Goal: Task Accomplishment & Management: Complete application form

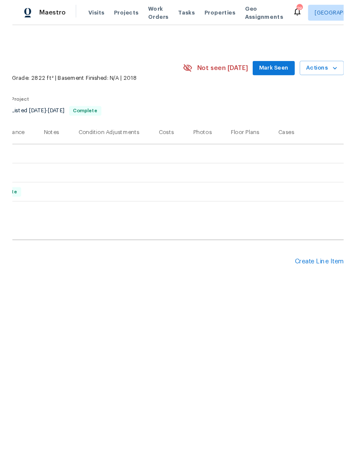
scroll to position [0, 126]
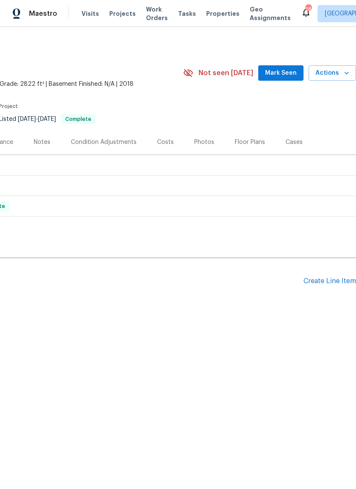
click at [327, 283] on div "Create Line Item" at bounding box center [329, 281] width 52 height 8
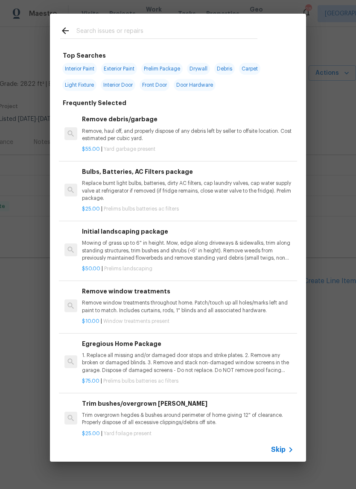
click at [183, 27] on input "text" at bounding box center [166, 32] width 181 height 13
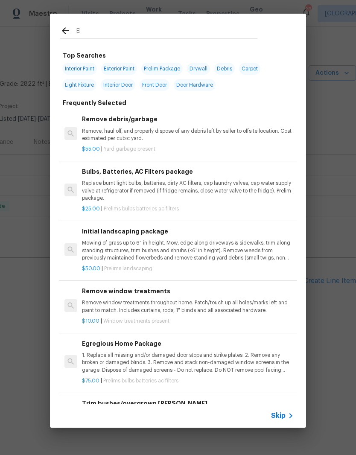
type input "E"
type input "Lighting"
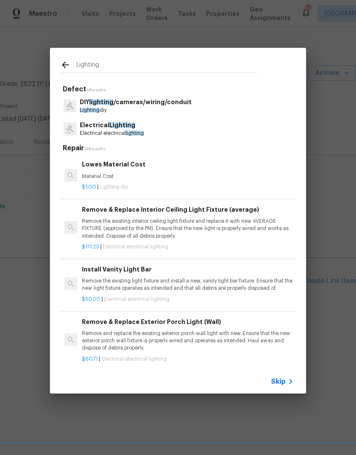
click at [128, 130] on p "Electrical electrical lighting" at bounding box center [112, 133] width 64 height 7
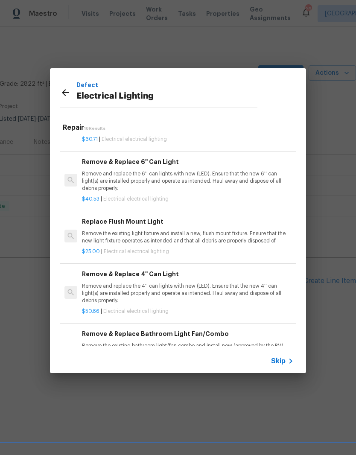
scroll to position [155, 0]
click at [168, 233] on p "Remove the existing light fixture and install a new, flush mount fixture. Ensur…" at bounding box center [188, 237] width 212 height 15
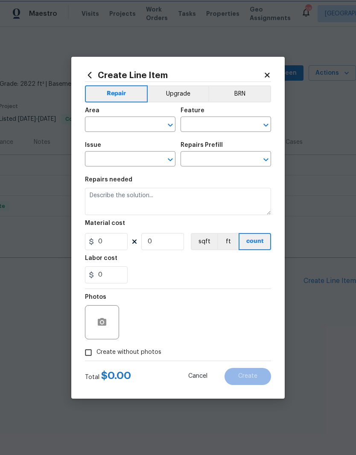
type input "Electrical Lighting"
type textarea "Remove the existing light fixture and install a new, flush mount fixture. Ensur…"
type input "1"
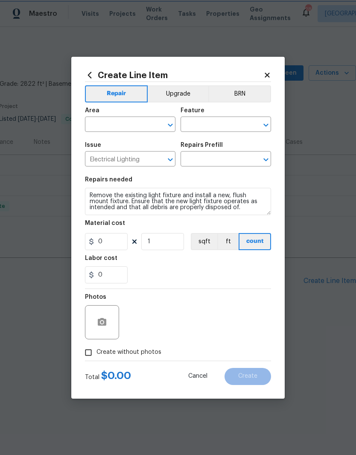
type input "Replace Flush Mount Light $25.00"
type input "25"
click at [150, 121] on input "text" at bounding box center [118, 125] width 67 height 13
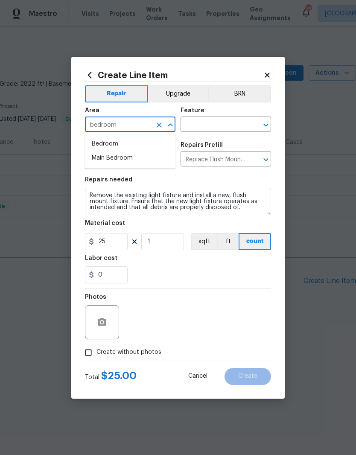
click at [114, 141] on li "Bedroom" at bounding box center [130, 144] width 90 height 14
type input "Bedroom"
click at [228, 122] on input "text" at bounding box center [214, 125] width 67 height 13
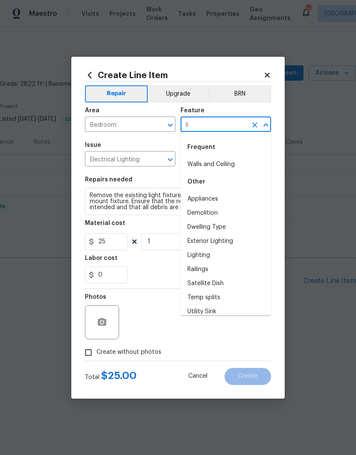
click at [210, 254] on li "Lighting" at bounding box center [226, 255] width 90 height 14
type input "Lighting"
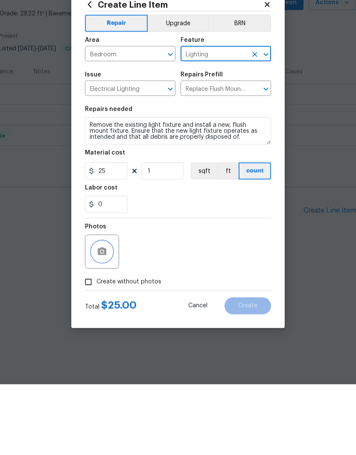
click at [109, 312] on button "button" at bounding box center [102, 322] width 20 height 20
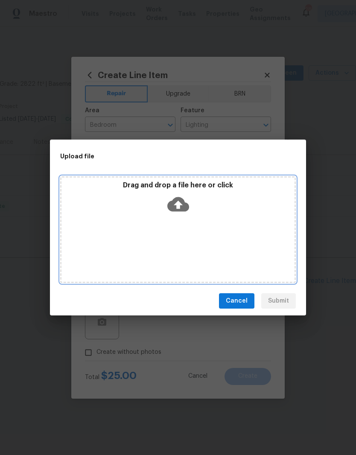
click at [219, 217] on div "Drag and drop a file here or click" at bounding box center [177, 199] width 233 height 37
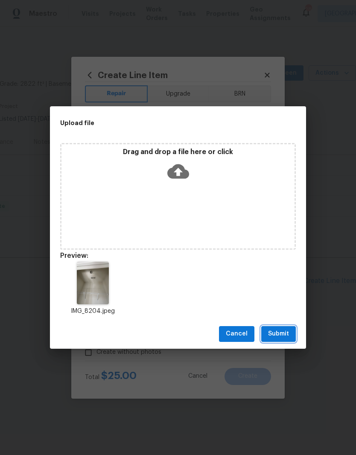
click at [286, 335] on span "Submit" at bounding box center [278, 334] width 21 height 11
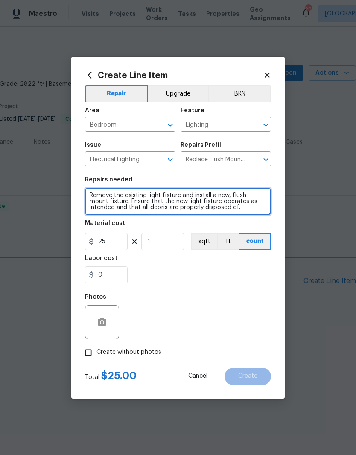
click at [110, 201] on textarea "Remove the existing light fixture and install a new, flush mount fixture. Ensur…" at bounding box center [178, 201] width 186 height 27
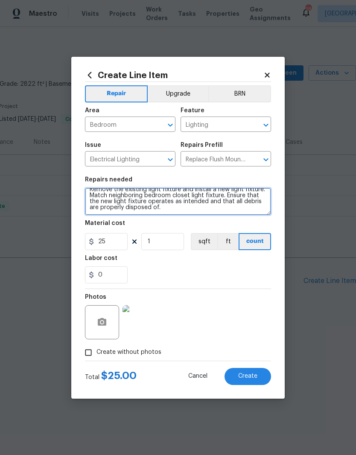
scroll to position [6, 0]
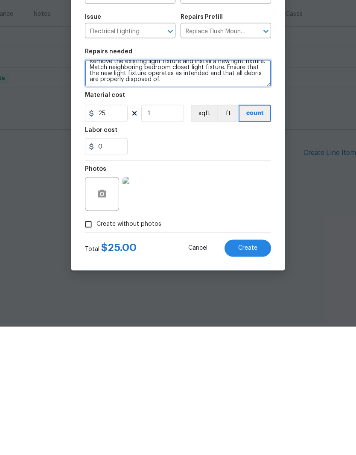
type textarea "Remove the existing light fixture and install a new light fixture. Match neighb…"
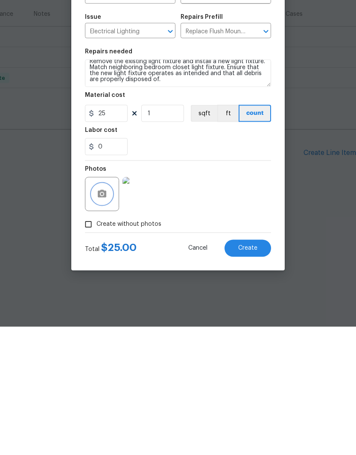
click at [103, 318] on icon "button" at bounding box center [102, 322] width 9 height 8
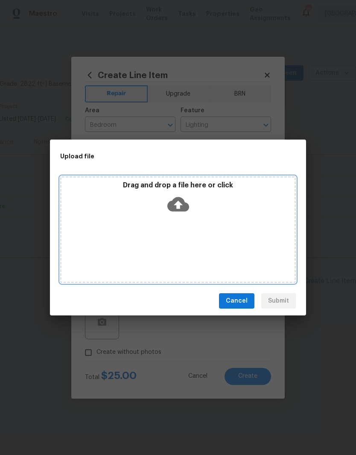
click at [206, 214] on div "Drag and drop a file here or click" at bounding box center [177, 199] width 233 height 37
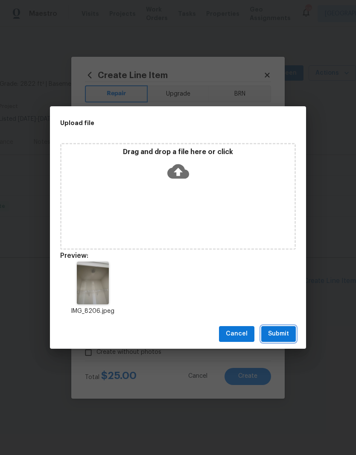
click at [282, 335] on span "Submit" at bounding box center [278, 334] width 21 height 11
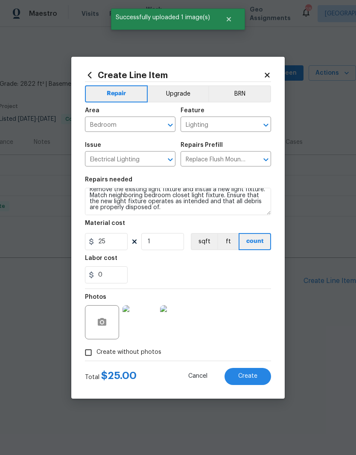
click at [248, 375] on span "Create" at bounding box center [247, 376] width 19 height 6
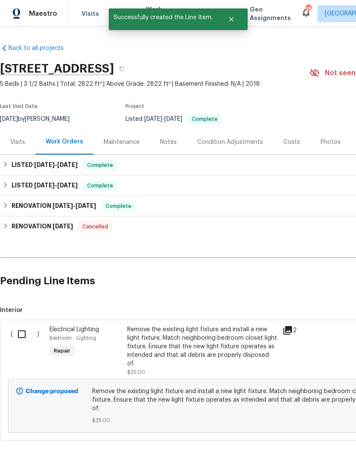
scroll to position [0, 0]
click at [25, 335] on input "checkbox" at bounding box center [25, 334] width 24 height 18
checkbox input "true"
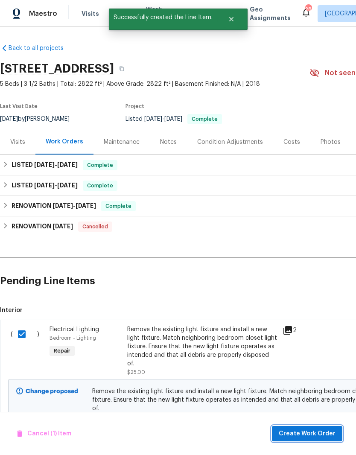
click at [317, 433] on span "Create Work Order" at bounding box center [307, 434] width 57 height 11
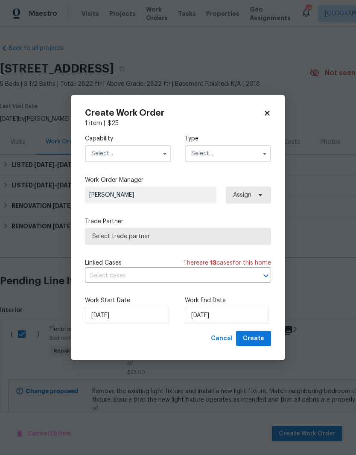
click at [146, 155] on input "text" at bounding box center [128, 153] width 86 height 17
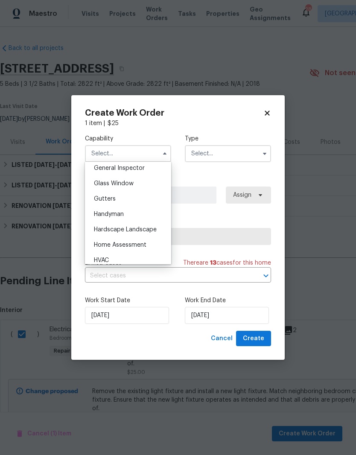
scroll to position [436, 0]
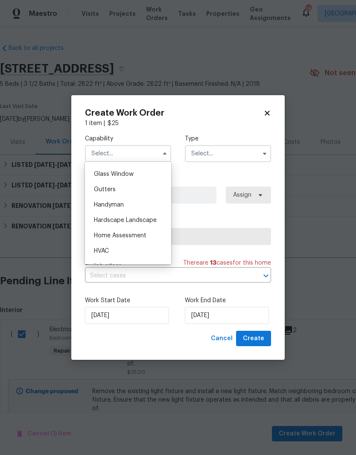
click at [120, 209] on div "Handyman" at bounding box center [128, 204] width 82 height 15
type input "Handyman"
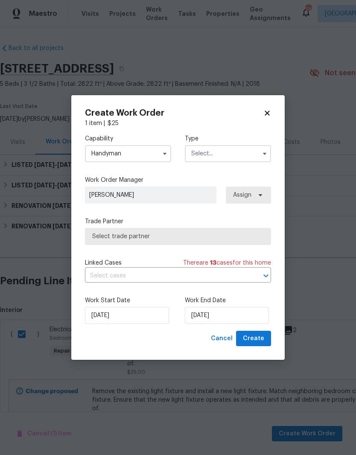
click at [227, 154] on input "text" at bounding box center [228, 153] width 86 height 17
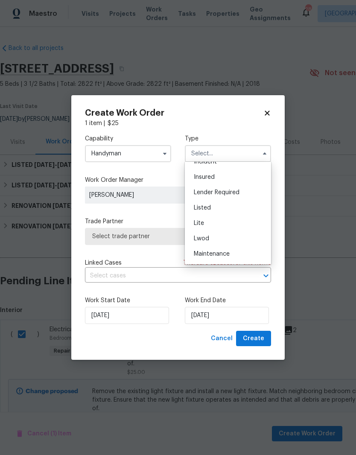
scroll to position [56, 0]
click at [209, 209] on span "Listed" at bounding box center [202, 207] width 17 height 6
type input "Listed"
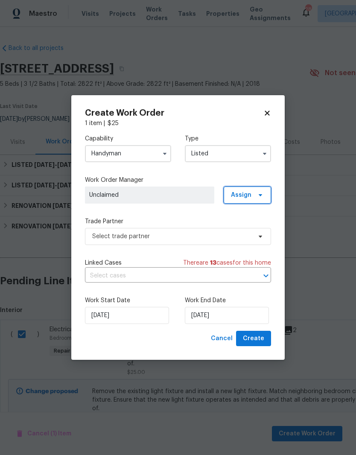
click at [253, 192] on span "Assign" at bounding box center [247, 195] width 47 height 17
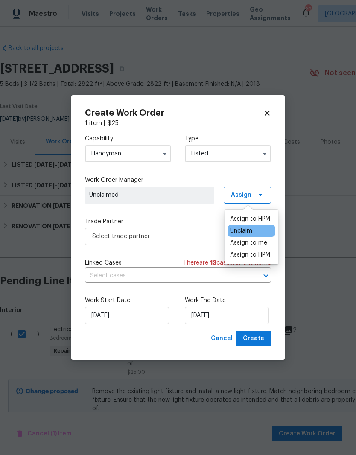
click at [248, 244] on div "Assign to me" at bounding box center [248, 243] width 37 height 9
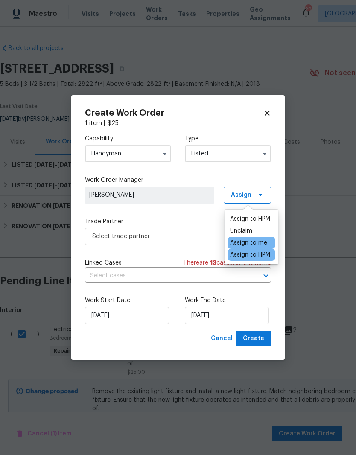
click at [182, 195] on span "[PERSON_NAME]" at bounding box center [149, 195] width 121 height 9
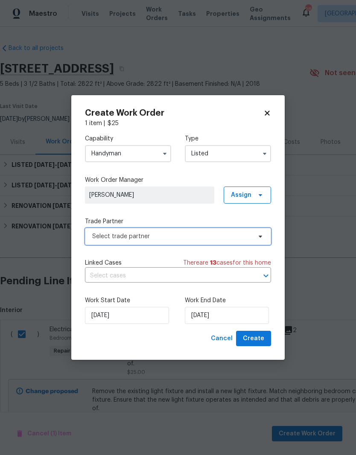
click at [247, 236] on span "Select trade partner" at bounding box center [171, 236] width 159 height 9
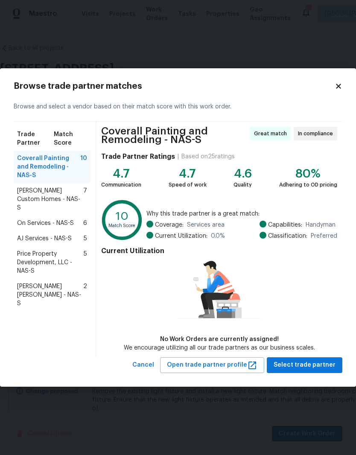
click at [39, 187] on span "[PERSON_NAME] Custom Homes - NAS-S" at bounding box center [50, 200] width 66 height 26
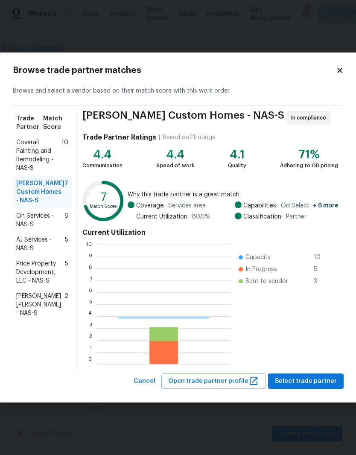
scroll to position [120, 135]
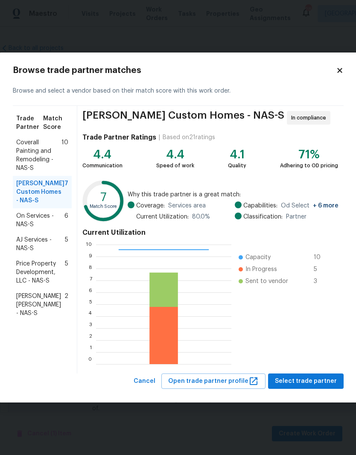
click at [312, 381] on span "Select trade partner" at bounding box center [306, 381] width 62 height 11
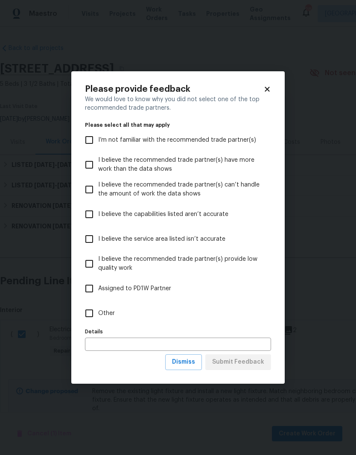
click at [93, 315] on input "Other" at bounding box center [89, 313] width 18 height 18
checkbox input "true"
click at [245, 362] on span "Submit Feedback" at bounding box center [238, 362] width 52 height 11
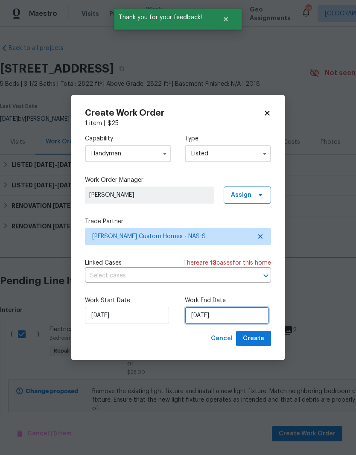
click at [223, 315] on input "[DATE]" at bounding box center [227, 315] width 84 height 17
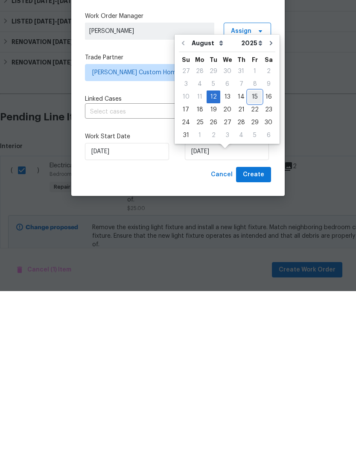
click at [252, 255] on div "15" at bounding box center [255, 261] width 14 height 12
type input "[DATE]"
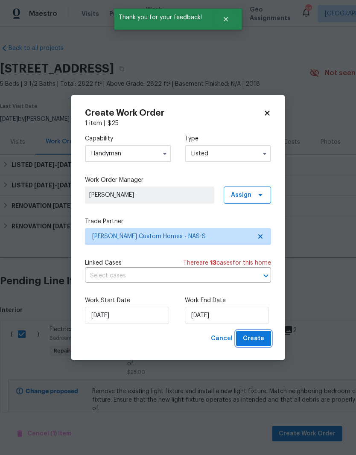
click at [260, 338] on span "Create" at bounding box center [253, 338] width 21 height 11
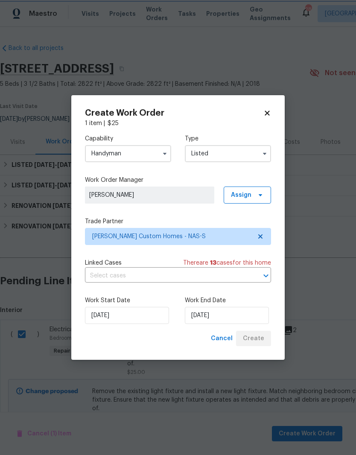
checkbox input "false"
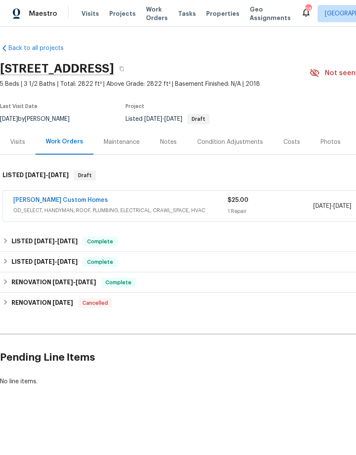
click at [60, 201] on link "[PERSON_NAME] Custom Homes" at bounding box center [60, 200] width 95 height 6
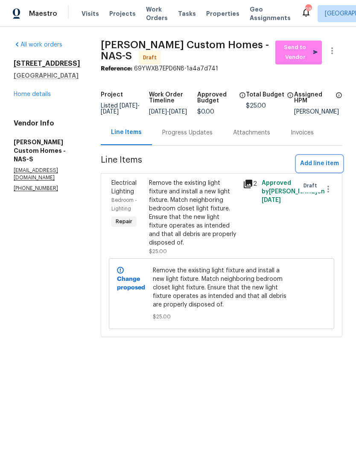
click at [323, 166] on span "Add line item" at bounding box center [319, 163] width 39 height 11
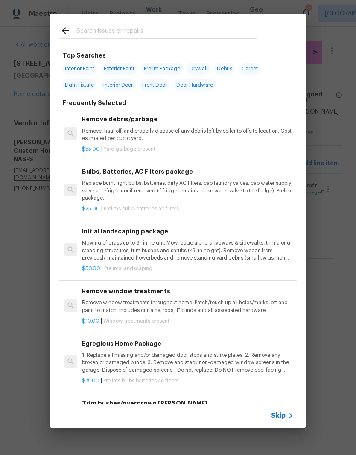
click at [151, 28] on input "text" at bounding box center [166, 32] width 181 height 13
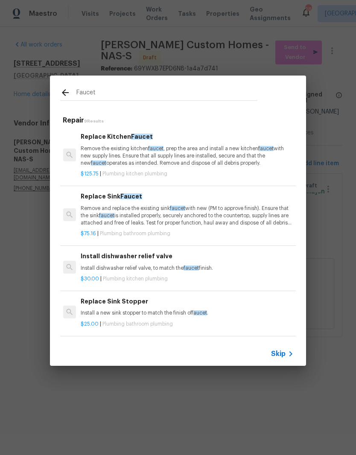
scroll to position [0, 1]
click at [112, 90] on input "Faucet" at bounding box center [166, 93] width 181 height 13
type input "F"
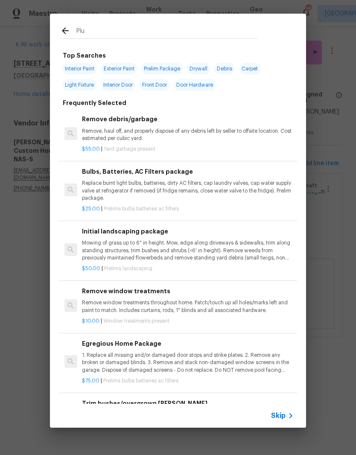
type input "Plum"
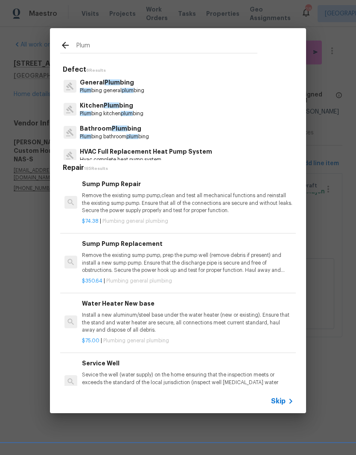
click at [133, 133] on p "Bathroom Plum bing" at bounding box center [114, 128] width 69 height 9
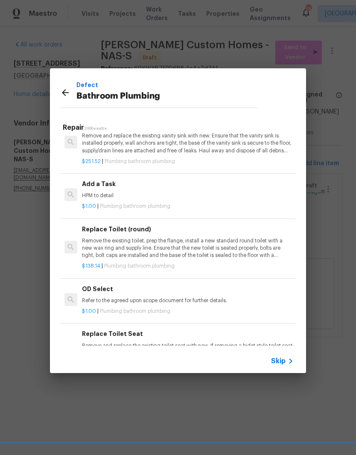
scroll to position [1310, 0]
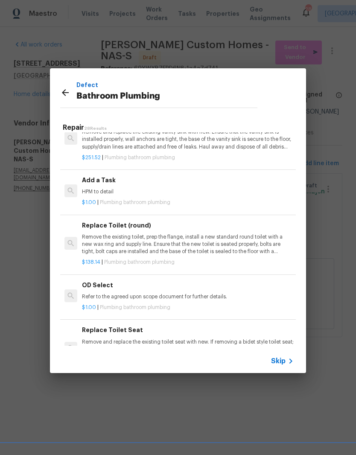
click at [107, 188] on p "HPM to detail" at bounding box center [188, 191] width 212 height 7
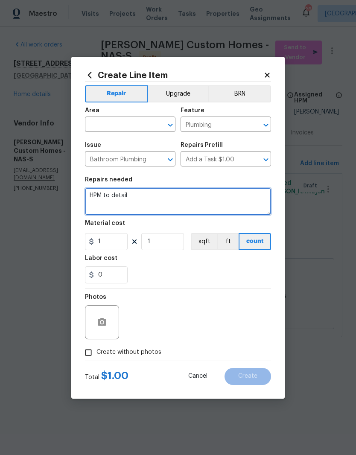
click at [149, 195] on textarea "HPM to detail" at bounding box center [178, 201] width 186 height 27
type textarea "H"
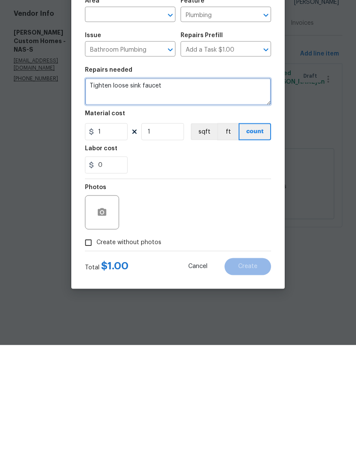
type textarea "Tighten loose sink faucet"
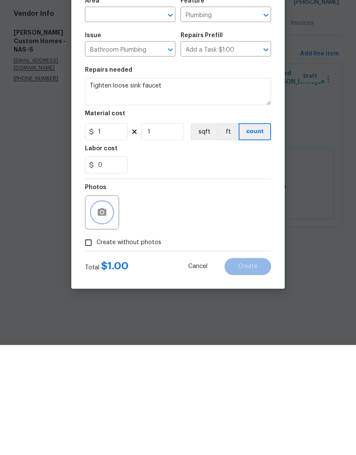
click at [106, 318] on icon "button" at bounding box center [102, 322] width 9 height 8
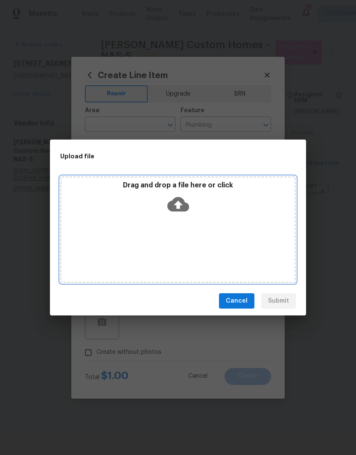
click at [207, 232] on div "Drag and drop a file here or click" at bounding box center [178, 229] width 236 height 107
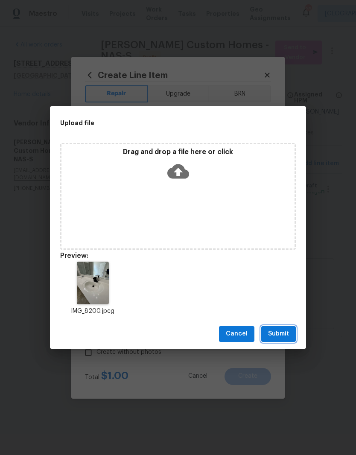
click at [279, 334] on span "Submit" at bounding box center [278, 334] width 21 height 11
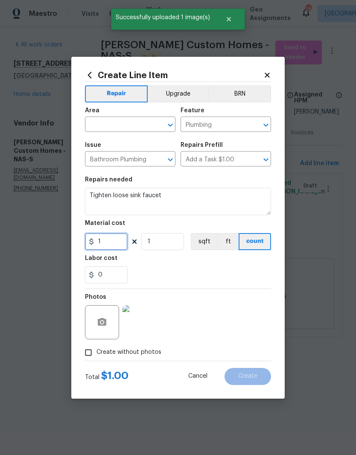
click at [114, 243] on input "1" at bounding box center [106, 241] width 43 height 17
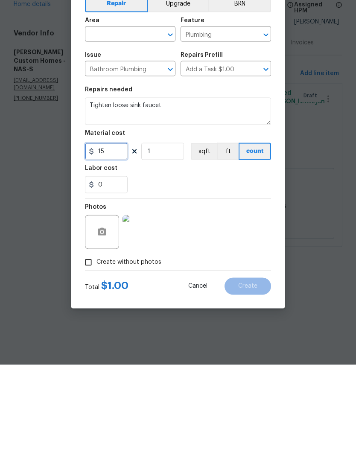
type input "15"
click at [188, 188] on textarea "Tighten loose sink faucet" at bounding box center [178, 201] width 186 height 27
click at [146, 119] on input "text" at bounding box center [118, 125] width 67 height 13
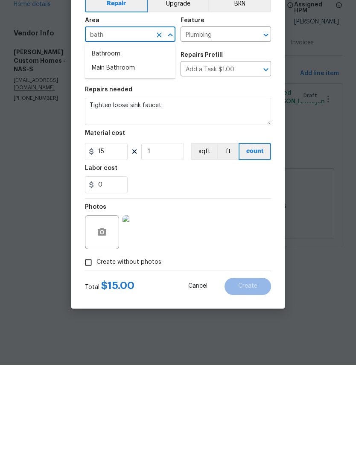
click at [131, 151] on li "Main Bathroom" at bounding box center [130, 158] width 90 height 14
type input "Main Bathroom"
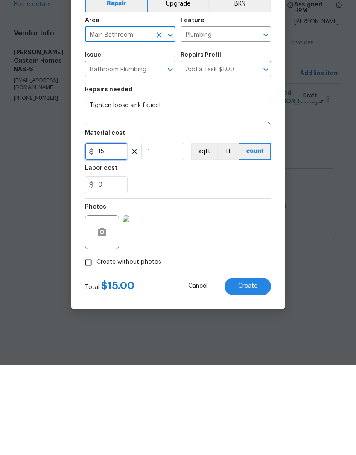
click at [123, 233] on input "15" at bounding box center [106, 241] width 43 height 17
type input "20"
click at [223, 289] on div "Photos" at bounding box center [178, 316] width 186 height 55
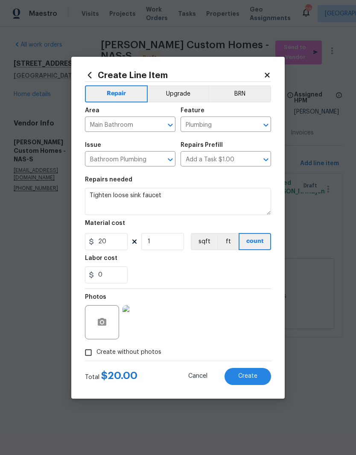
click at [252, 376] on span "Create" at bounding box center [247, 376] width 19 height 6
type input "0"
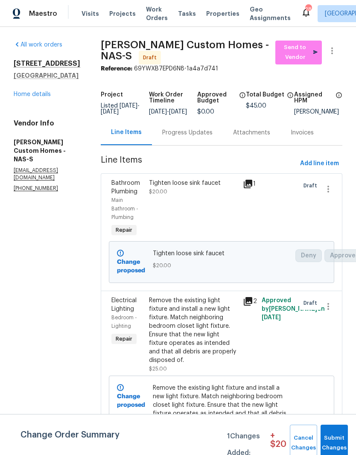
scroll to position [22, 0]
click at [215, 296] on div "Remove the existing light fixture and install a new light fixture. Match neighb…" at bounding box center [193, 330] width 89 height 68
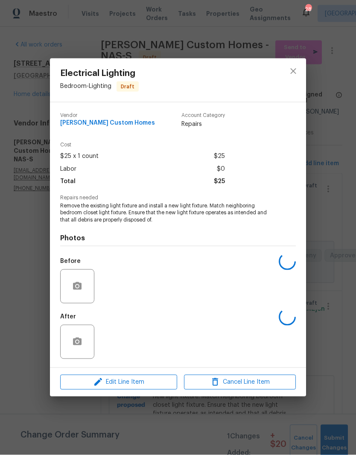
scroll to position [22, 0]
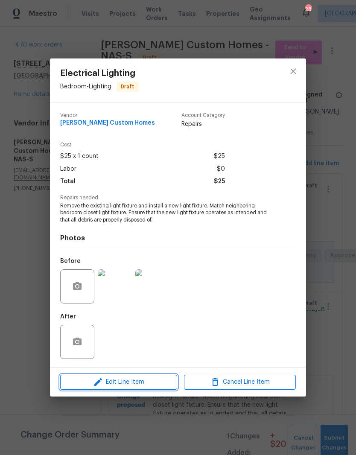
click at [151, 383] on span "Edit Line Item" at bounding box center [119, 382] width 112 height 11
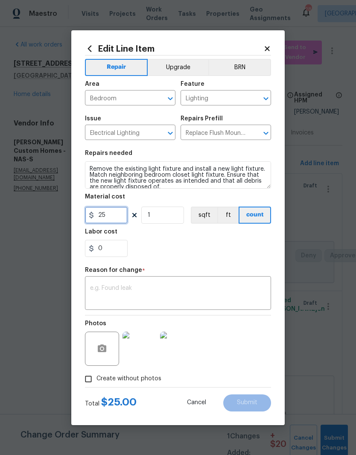
click at [121, 213] on input "25" at bounding box center [106, 215] width 43 height 17
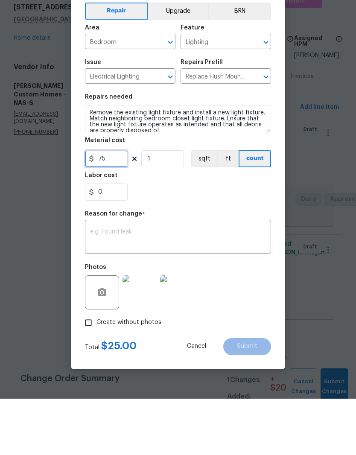
type input "75"
click at [189, 285] on textarea at bounding box center [178, 294] width 176 height 18
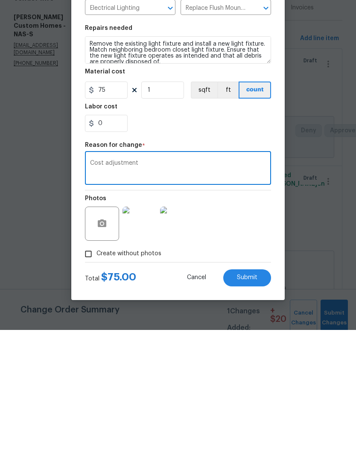
scroll to position [32, 0]
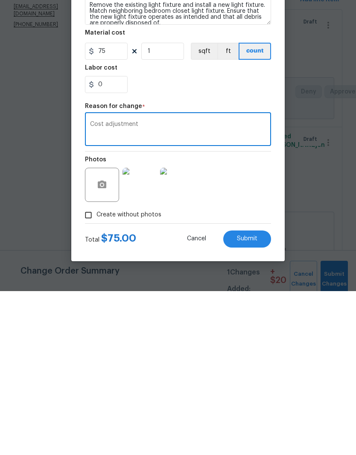
type textarea "Cost adjustment"
click at [251, 400] on span "Submit" at bounding box center [247, 403] width 20 height 6
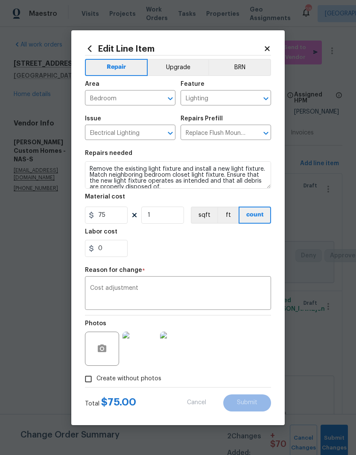
type input "25"
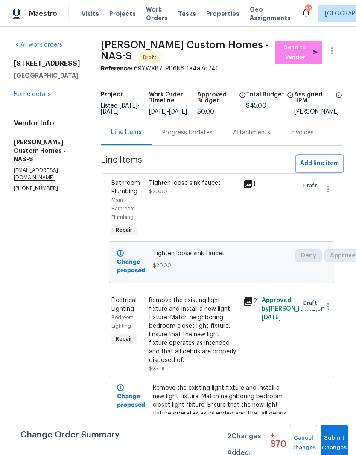
click at [327, 158] on span "Add line item" at bounding box center [319, 163] width 39 height 11
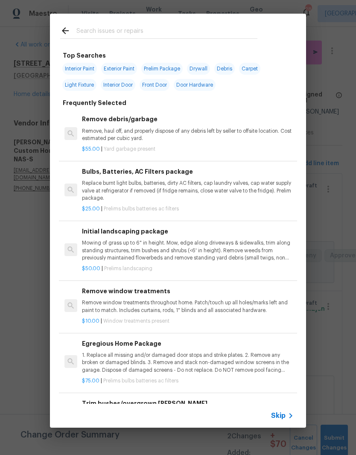
click at [144, 28] on input "text" at bounding box center [166, 32] width 181 height 13
type input "Plum"
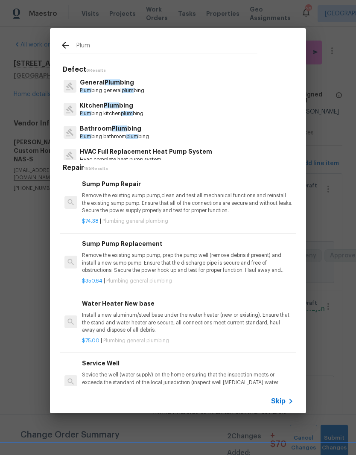
click at [125, 107] on p "Kitchen Plum bing" at bounding box center [112, 105] width 64 height 9
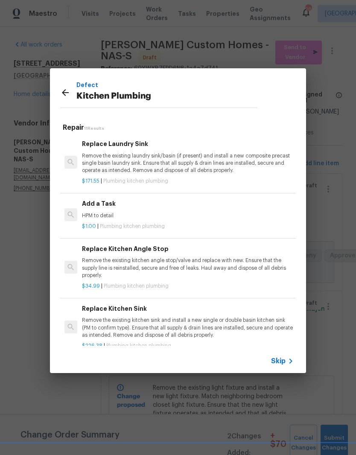
click at [104, 204] on h6 "Add a Task" at bounding box center [188, 203] width 212 height 9
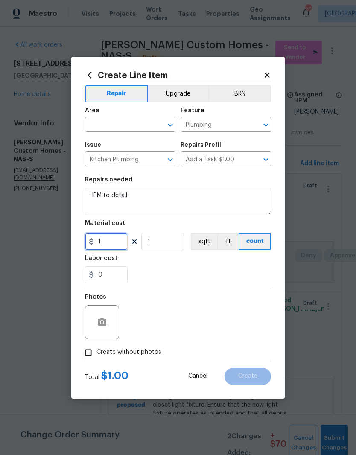
click at [118, 240] on input "1" at bounding box center [106, 241] width 43 height 17
type input "5"
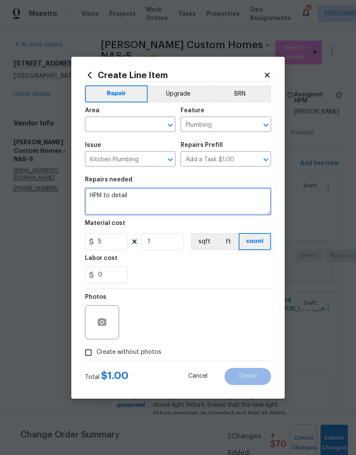
click at [150, 194] on textarea "HPM to detail" at bounding box center [178, 201] width 186 height 27
type textarea "H"
click at [154, 121] on button "Clear" at bounding box center [159, 125] width 12 height 12
type textarea "Remove the debris from the garbage disposal"
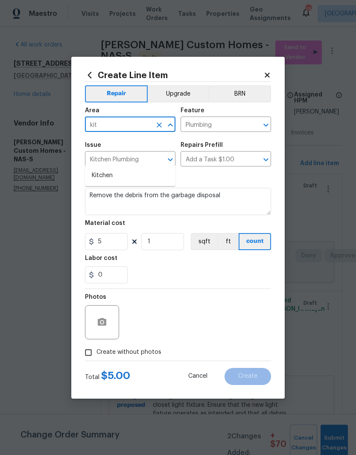
click at [113, 169] on li "Kitchen" at bounding box center [130, 176] width 90 height 14
type input "Kitchen"
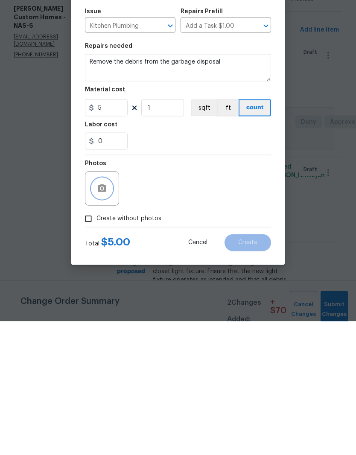
click at [105, 318] on icon "button" at bounding box center [102, 322] width 9 height 8
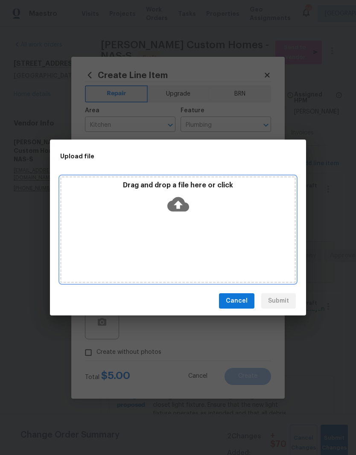
click at [207, 226] on div "Drag and drop a file here or click" at bounding box center [178, 229] width 236 height 107
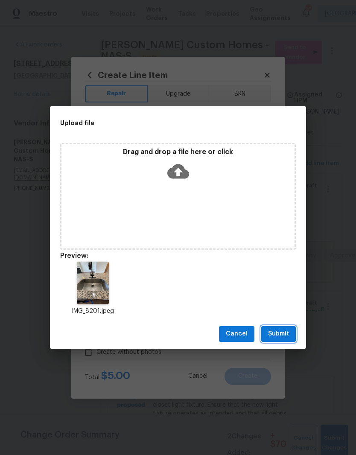
click at [284, 332] on span "Submit" at bounding box center [278, 334] width 21 height 11
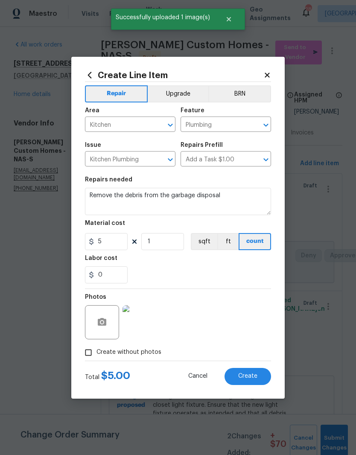
click at [248, 377] on span "Create" at bounding box center [247, 376] width 19 height 6
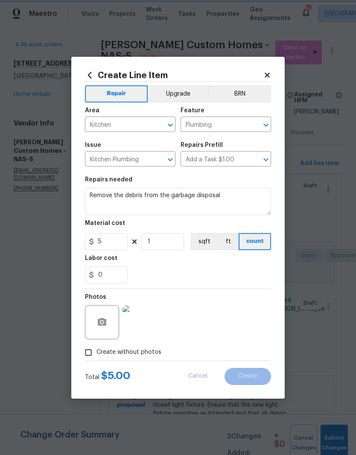
type input "0"
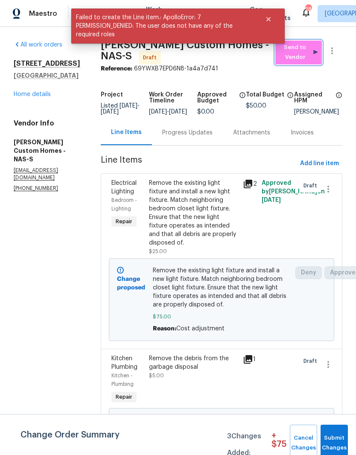
click at [301, 50] on span "Send to Vendor" at bounding box center [299, 53] width 38 height 20
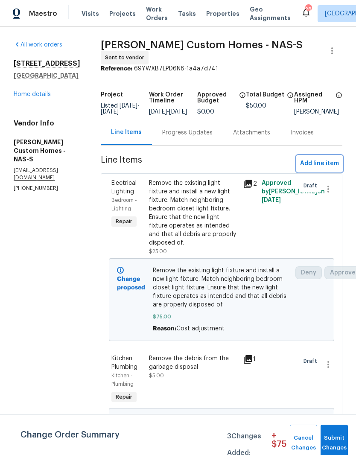
click at [325, 167] on span "Add line item" at bounding box center [319, 163] width 39 height 11
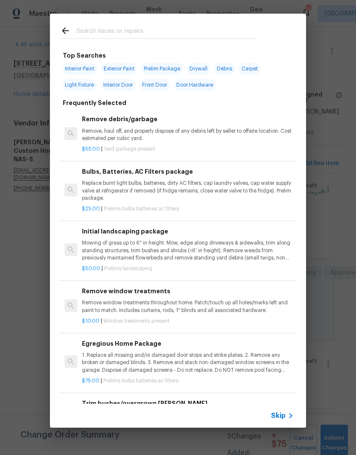
click at [141, 28] on input "text" at bounding box center [166, 32] width 181 height 13
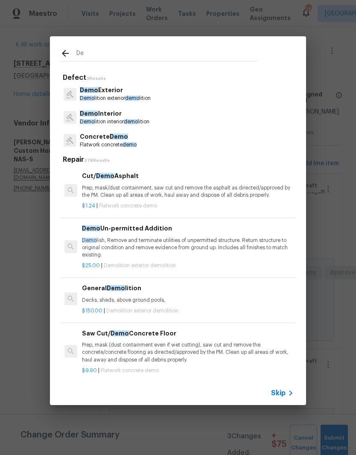
type input "D"
type input "Demo"
click at [64, 55] on icon at bounding box center [65, 53] width 7 height 7
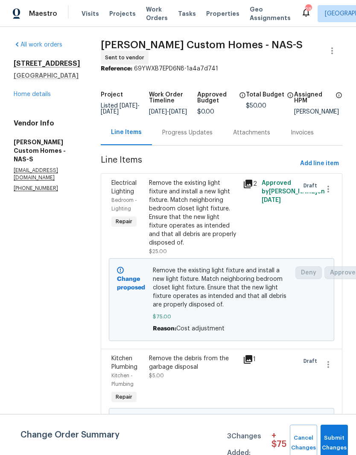
click at [42, 96] on link "Home details" at bounding box center [32, 94] width 37 height 6
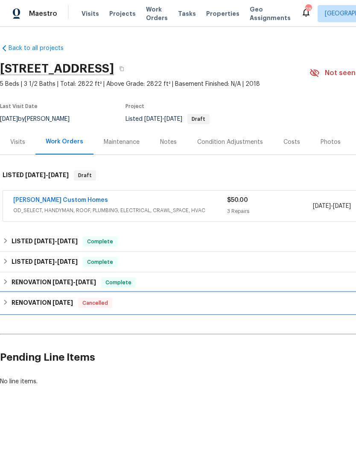
click at [37, 303] on h6 "RENOVATION [DATE]" at bounding box center [42, 303] width 61 height 10
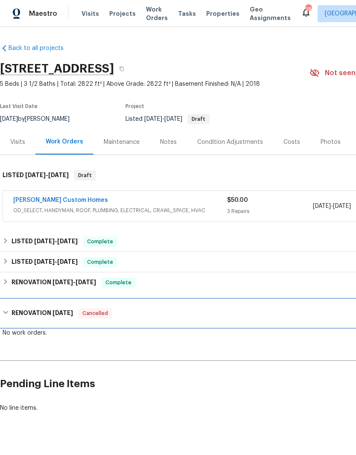
click at [42, 312] on h6 "RENOVATION [DATE]" at bounding box center [42, 313] width 61 height 10
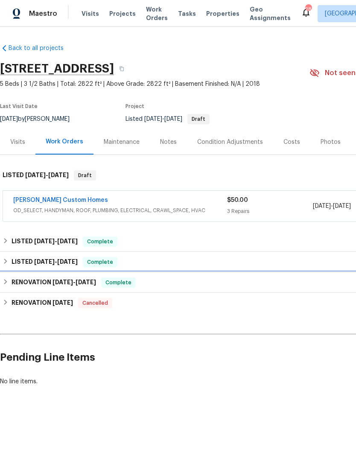
click at [38, 280] on h6 "RENOVATION [DATE] - [DATE]" at bounding box center [54, 282] width 85 height 10
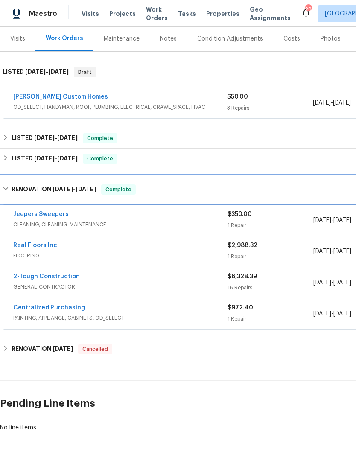
scroll to position [103, 0]
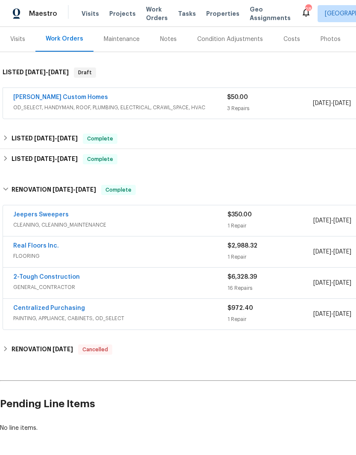
click at [60, 279] on link "2-Tough Construction" at bounding box center [46, 277] width 67 height 6
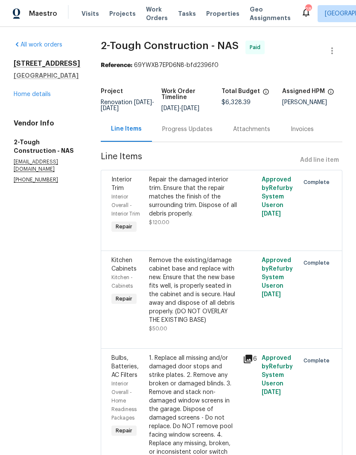
click at [210, 134] on div "Progress Updates" at bounding box center [187, 129] width 50 height 9
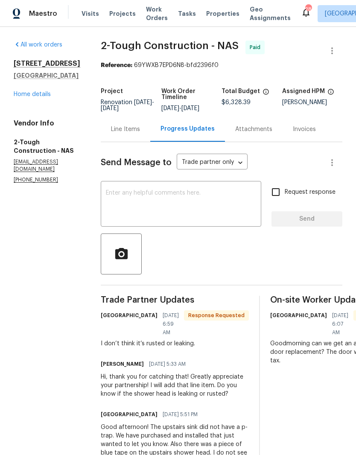
click at [47, 91] on link "Home details" at bounding box center [32, 94] width 37 height 6
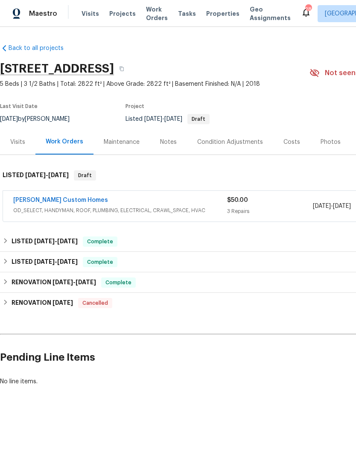
click at [63, 202] on link "[PERSON_NAME] Custom Homes" at bounding box center [60, 200] width 95 height 6
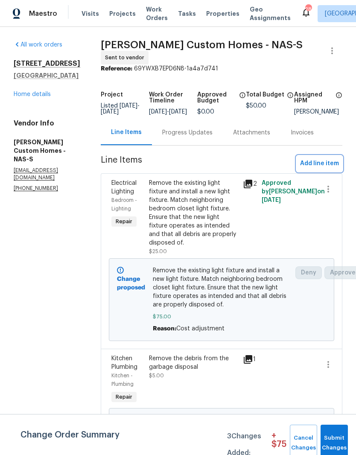
click at [328, 167] on span "Add line item" at bounding box center [319, 163] width 39 height 11
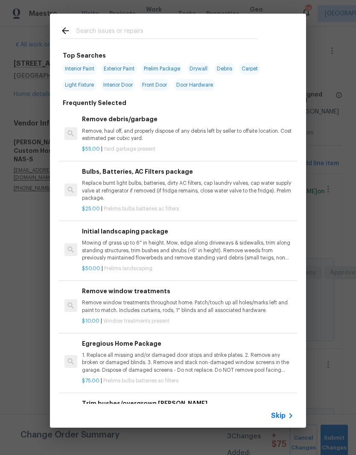
click at [133, 28] on input "text" at bounding box center [166, 32] width 181 height 13
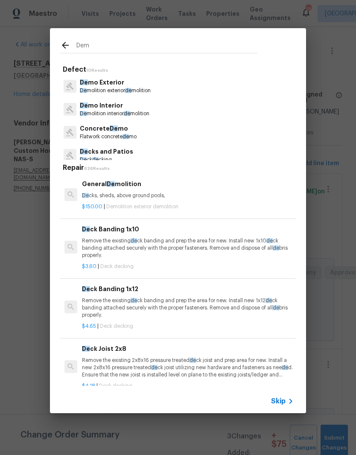
type input "Demo"
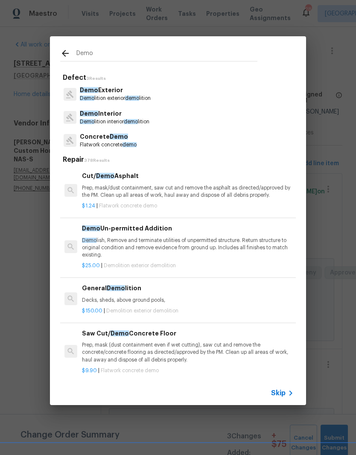
click at [118, 116] on p "Demo Interior" at bounding box center [115, 113] width 70 height 9
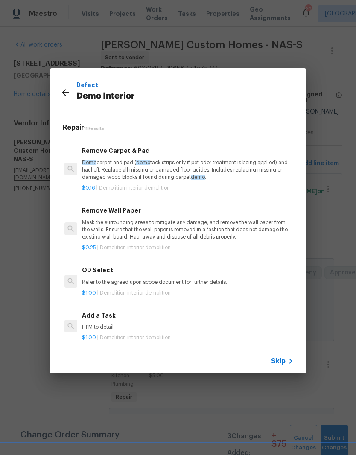
scroll to position [397, 0]
click at [105, 318] on div "Add a Task HPM to detail" at bounding box center [188, 321] width 212 height 20
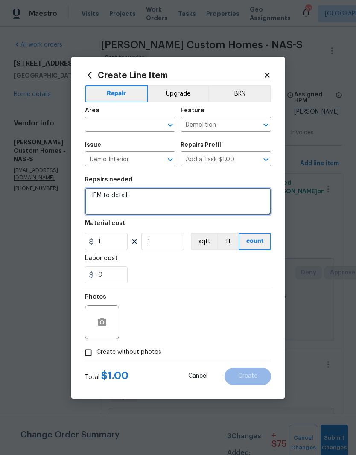
click at [147, 197] on textarea "HPM to detail" at bounding box center [178, 201] width 186 height 27
type textarea "H"
click at [122, 196] on textarea "Inspect the j terror Attis" at bounding box center [178, 201] width 186 height 27
click at [148, 196] on textarea "Inspect the j terror Attis" at bounding box center [178, 201] width 186 height 27
click at [166, 198] on textarea "Inspect the interior Attis" at bounding box center [178, 201] width 186 height 27
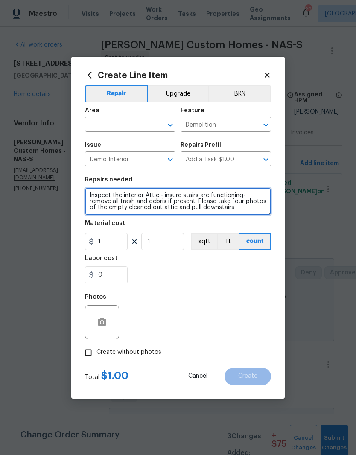
click at [184, 195] on textarea "Inspect the interior Attic - insure stairs are functioning- remove all trash an…" at bounding box center [178, 201] width 186 height 27
click at [242, 209] on textarea "Inspect the interior Attic - insure pulldown stairs are functioning- remove all…" at bounding box center [178, 201] width 186 height 27
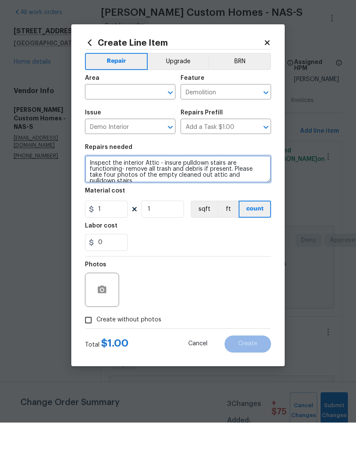
type textarea "Inspect the interior Attic - insure pulldown stairs are functioning- remove all…"
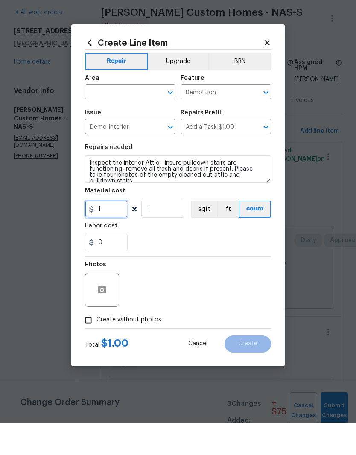
click at [115, 233] on input "1" at bounding box center [106, 241] width 43 height 17
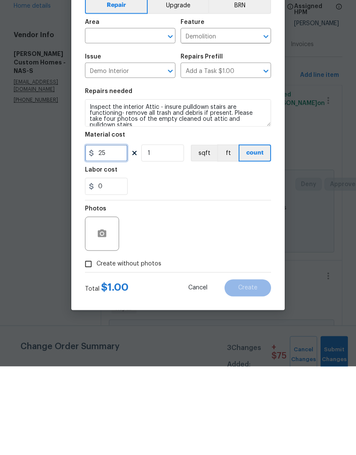
type input "25"
click at [107, 312] on button "button" at bounding box center [102, 322] width 20 height 20
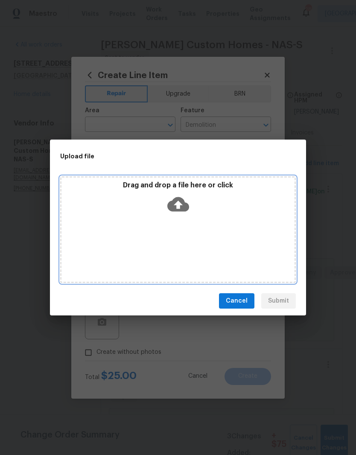
click at [206, 218] on div "Drag and drop a file here or click" at bounding box center [178, 229] width 236 height 107
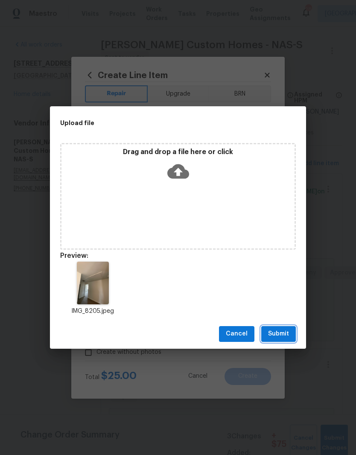
click at [282, 334] on span "Submit" at bounding box center [278, 334] width 21 height 11
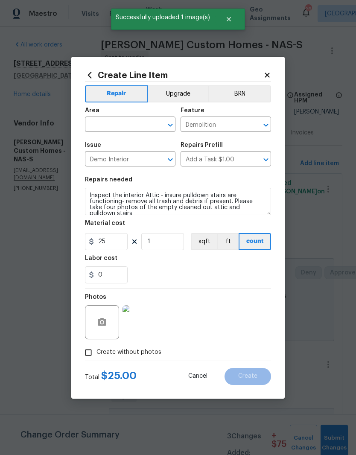
click at [147, 124] on input "text" at bounding box center [118, 125] width 67 height 13
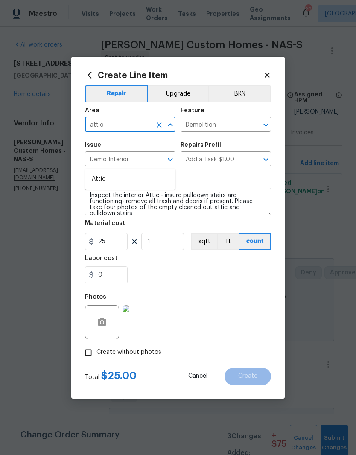
click at [106, 172] on li "Attic" at bounding box center [130, 179] width 90 height 14
type input "Attic"
click at [234, 272] on div "0" at bounding box center [178, 274] width 186 height 17
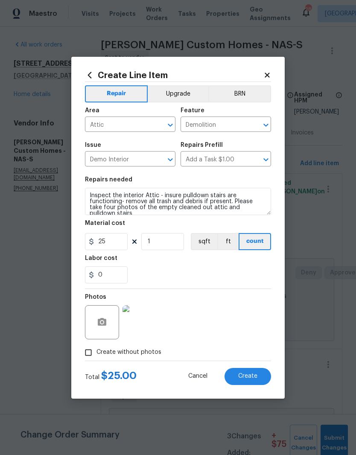
click at [254, 376] on span "Create" at bounding box center [247, 376] width 19 height 6
type input "0"
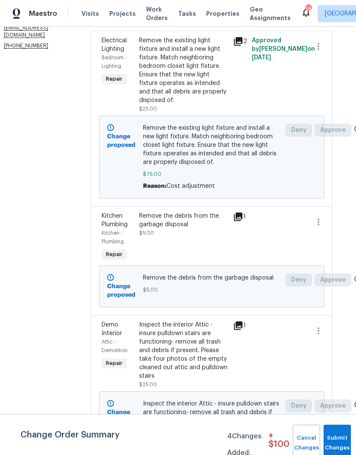
scroll to position [143, 10]
click at [191, 54] on div "Remove the existing light fixture and install a new light fixture. Match neighb…" at bounding box center [183, 70] width 89 height 68
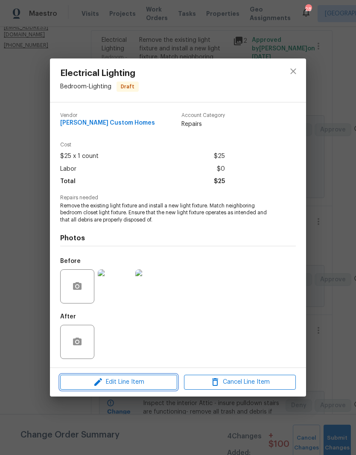
click at [152, 382] on span "Edit Line Item" at bounding box center [119, 382] width 112 height 11
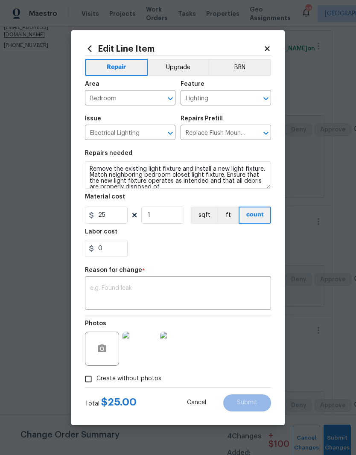
click at [131, 286] on textarea at bounding box center [178, 294] width 176 height 18
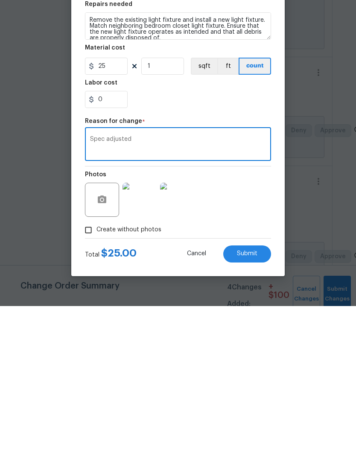
type textarea "Spec adjusted"
click at [257, 400] on span "Submit" at bounding box center [247, 403] width 20 height 6
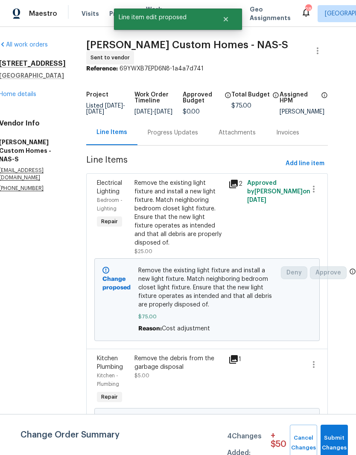
scroll to position [0, 15]
click at [336, 441] on span "Submit Changes" at bounding box center [334, 443] width 19 height 20
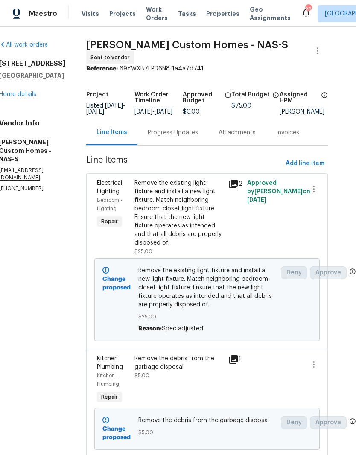
click at [28, 91] on link "Home details" at bounding box center [17, 94] width 37 height 6
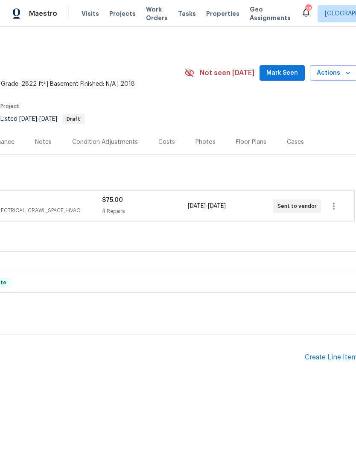
scroll to position [0, 125]
click at [286, 72] on span "Mark Seen" at bounding box center [282, 73] width 32 height 11
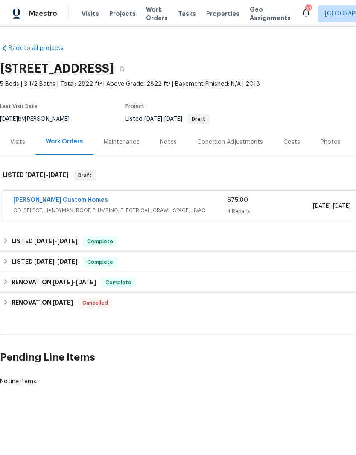
scroll to position [0, 0]
click at [171, 144] on div "Notes" at bounding box center [168, 142] width 17 height 9
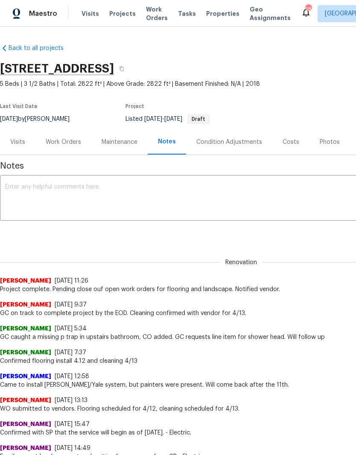
click at [68, 144] on div "Work Orders" at bounding box center [63, 142] width 35 height 9
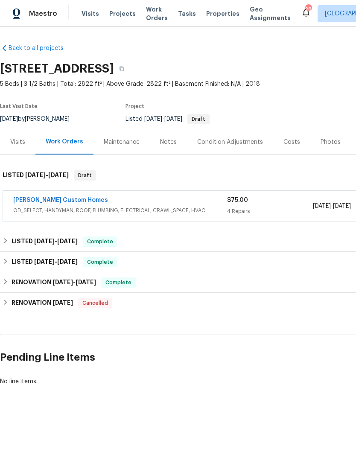
click at [69, 200] on link "[PERSON_NAME] Custom Homes" at bounding box center [60, 200] width 95 height 6
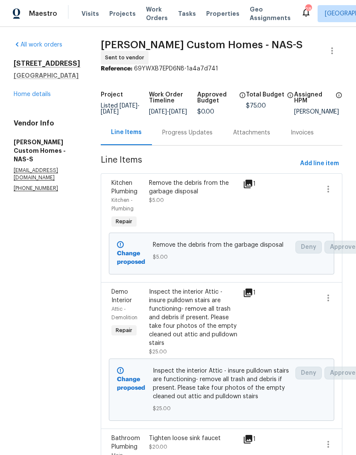
click at [206, 135] on div "Progress Updates" at bounding box center [187, 132] width 50 height 9
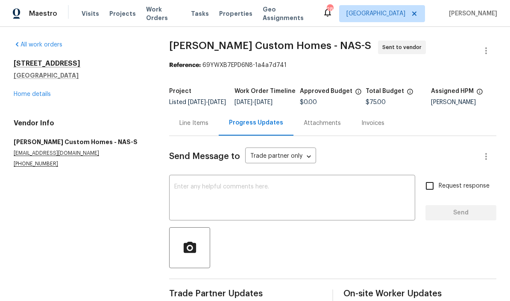
click at [131, 294] on section "All work orders [STREET_ADDRESS] Home details Vendor Info [PERSON_NAME] Custom …" at bounding box center [81, 172] width 135 height 263
